Goal: Book appointment/travel/reservation

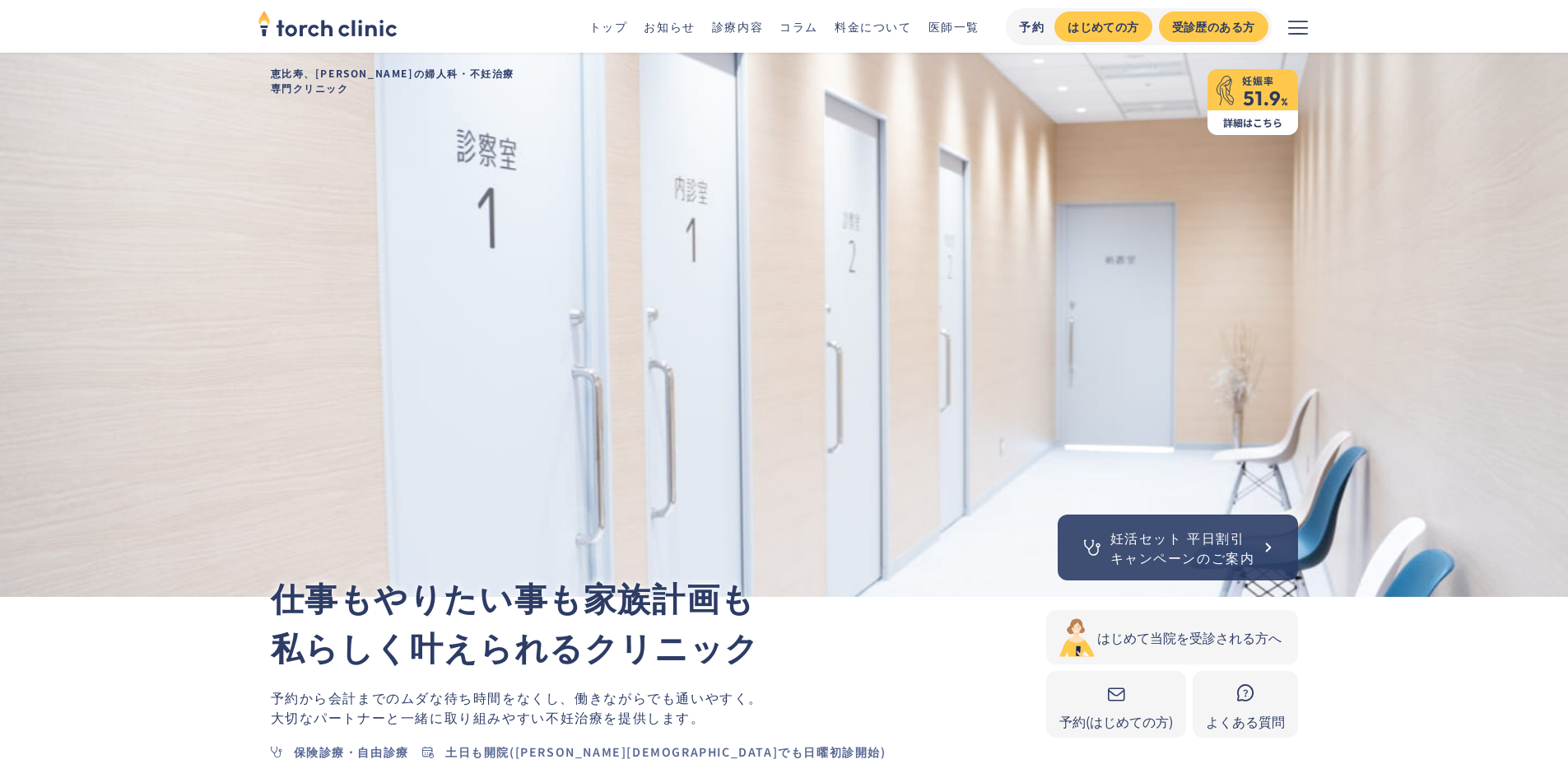
click at [1101, 27] on div "はじめての方" at bounding box center [1103, 26] width 71 height 17
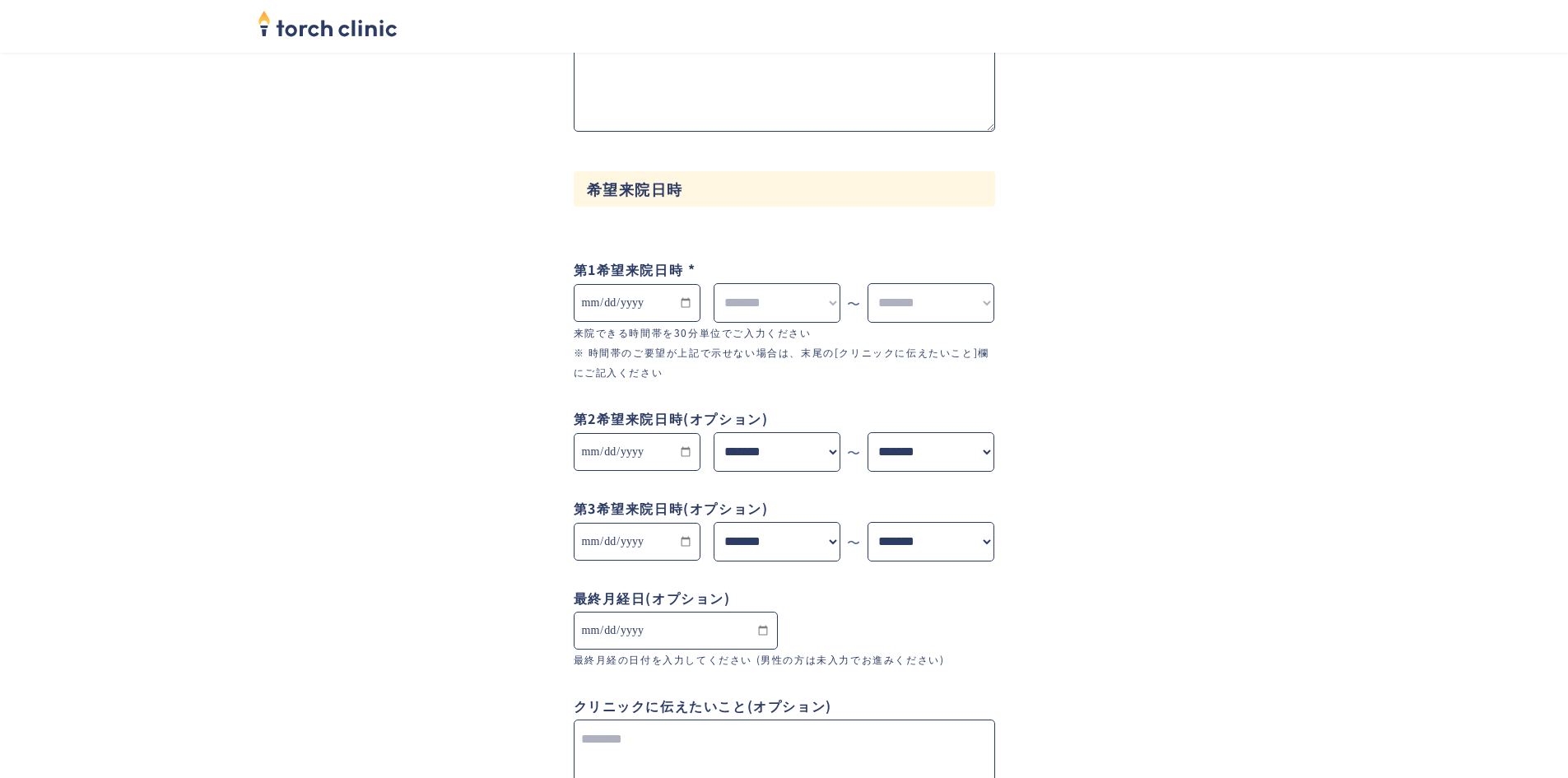
scroll to position [920, 0]
click at [692, 305] on input "form-appt-wrapper" at bounding box center [636, 302] width 127 height 38
